Goal: Task Accomplishment & Management: Use online tool/utility

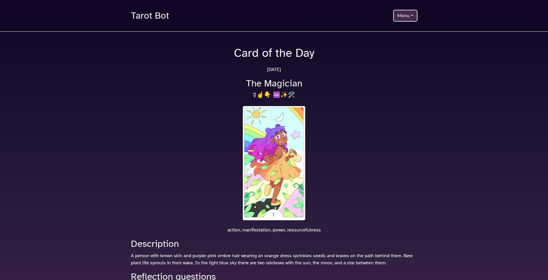
click at [407, 9] on div "Tarot Bot Menu Home Install Tarot Bot Draw a card Explore the cards View daily …" at bounding box center [274, 15] width 294 height 17
click at [407, 14] on button "Menu" at bounding box center [405, 16] width 24 height 12
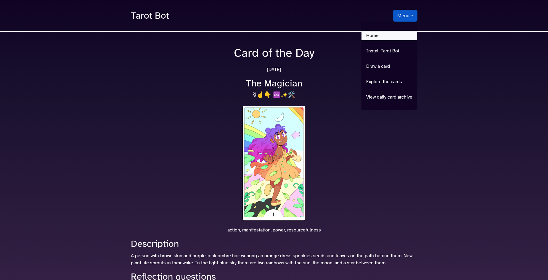
click at [373, 39] on link "Home" at bounding box center [390, 35] width 56 height 9
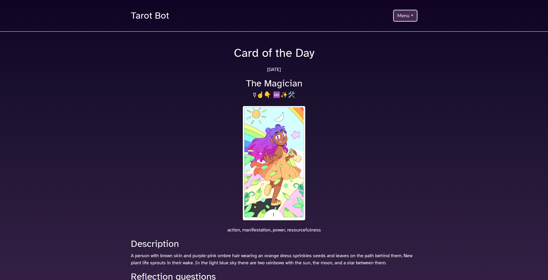
click at [415, 10] on button "Menu" at bounding box center [405, 16] width 24 height 12
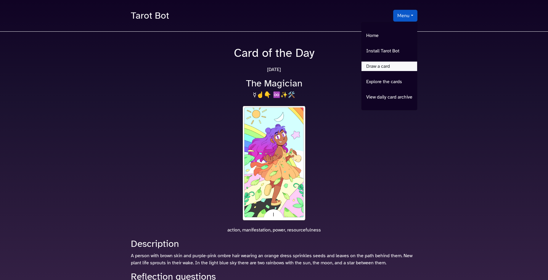
click at [395, 66] on link "Draw a card" at bounding box center [390, 66] width 56 height 9
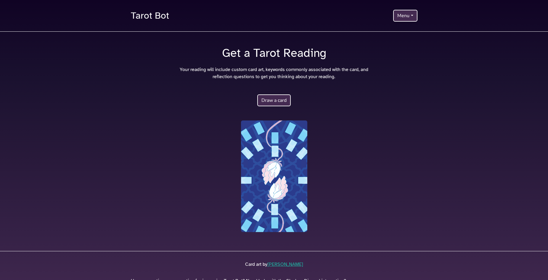
click at [264, 99] on button "Draw a card" at bounding box center [273, 100] width 33 height 12
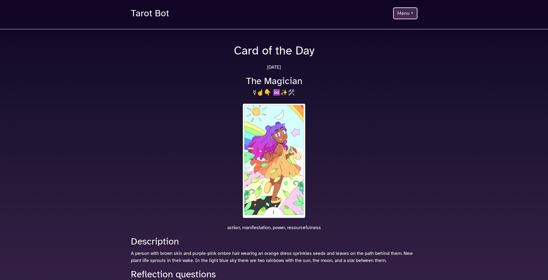
scroll to position [112, 0]
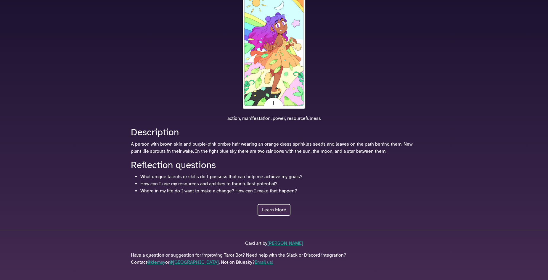
click at [267, 212] on link "Learn More" at bounding box center [274, 210] width 33 height 12
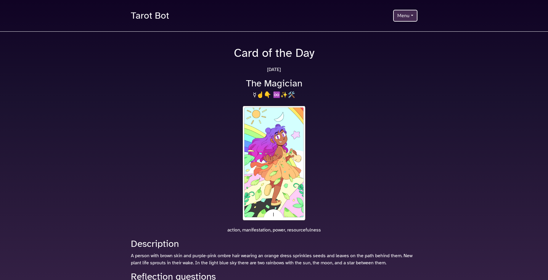
click at [401, 19] on button "Menu" at bounding box center [405, 16] width 24 height 12
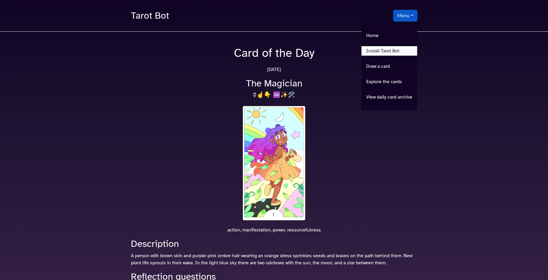
click at [401, 52] on link "Install Tarot Bot" at bounding box center [390, 50] width 56 height 9
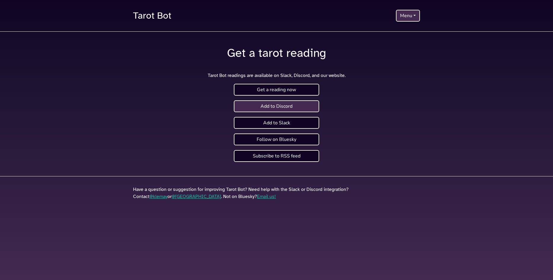
click at [307, 107] on link "Add to Discord" at bounding box center [276, 106] width 85 height 12
